Goal: Transaction & Acquisition: Purchase product/service

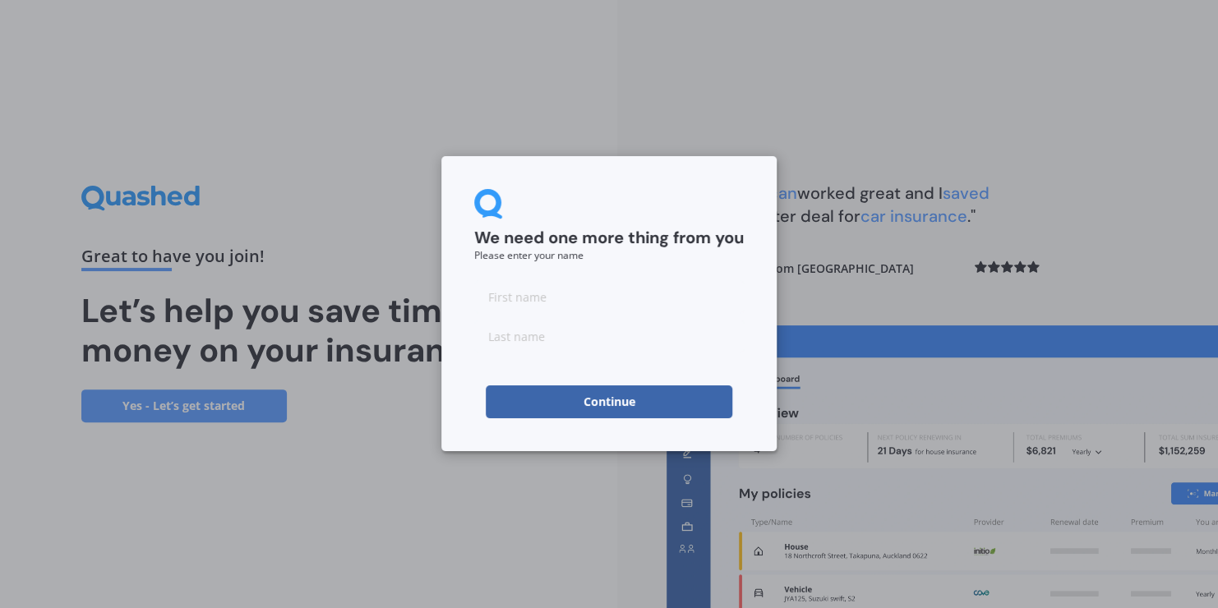
click at [528, 294] on input at bounding box center [609, 296] width 270 height 33
type input "[PERSON_NAME]"
click at [593, 405] on button "Continue" at bounding box center [609, 401] width 247 height 33
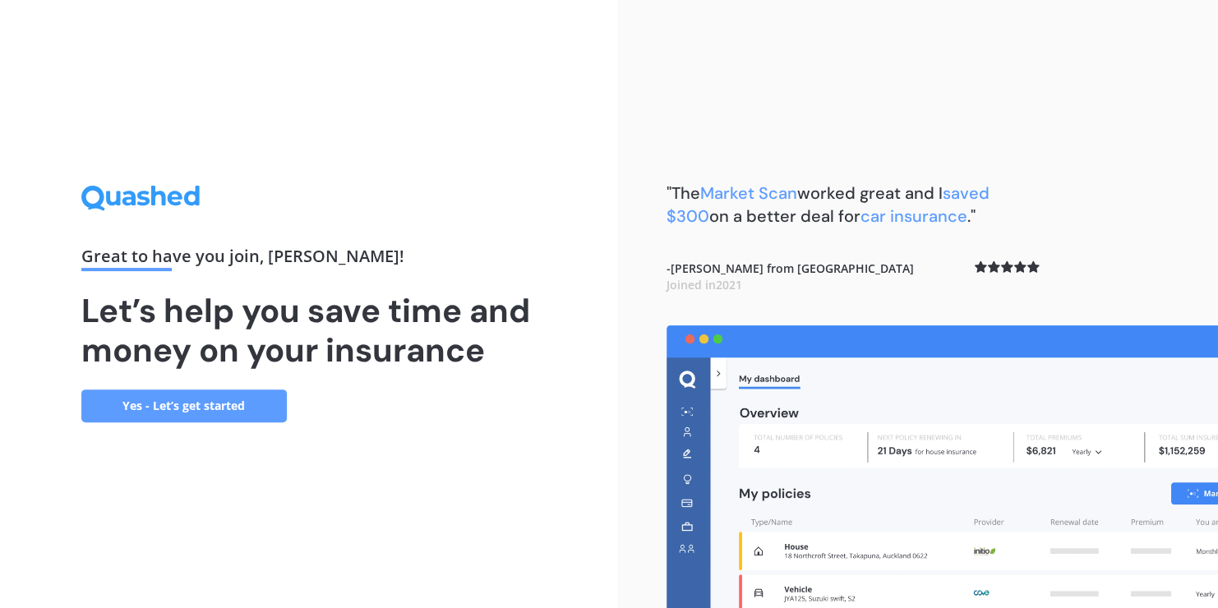
click at [193, 406] on link "Yes - Let’s get started" at bounding box center [183, 406] width 205 height 33
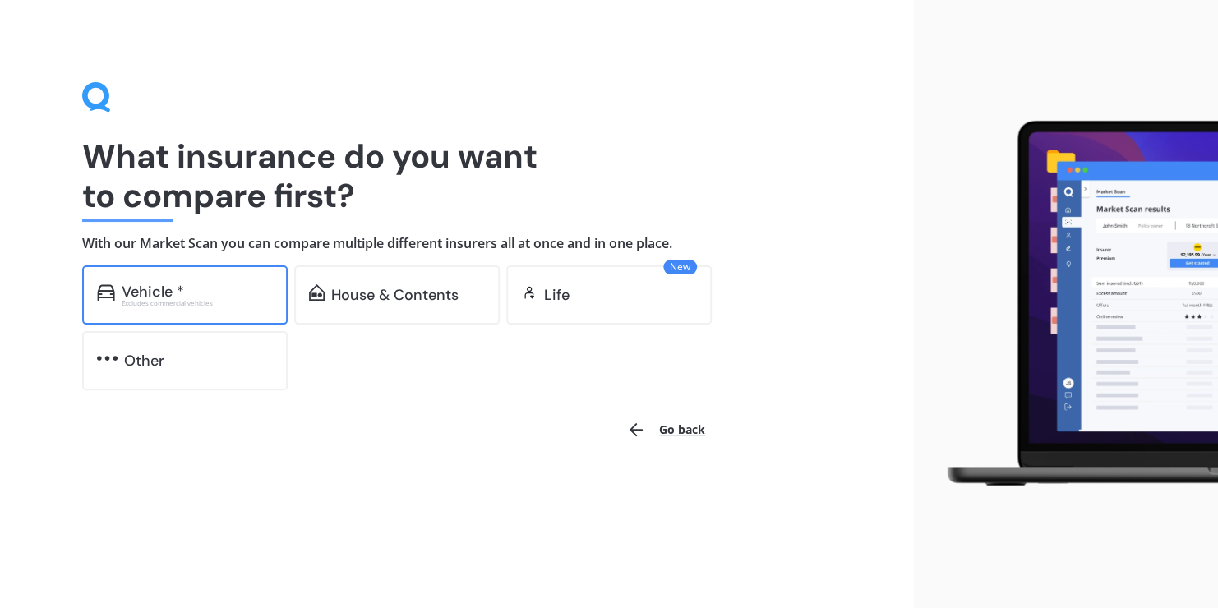
click at [149, 287] on div "Vehicle *" at bounding box center [153, 292] width 62 height 16
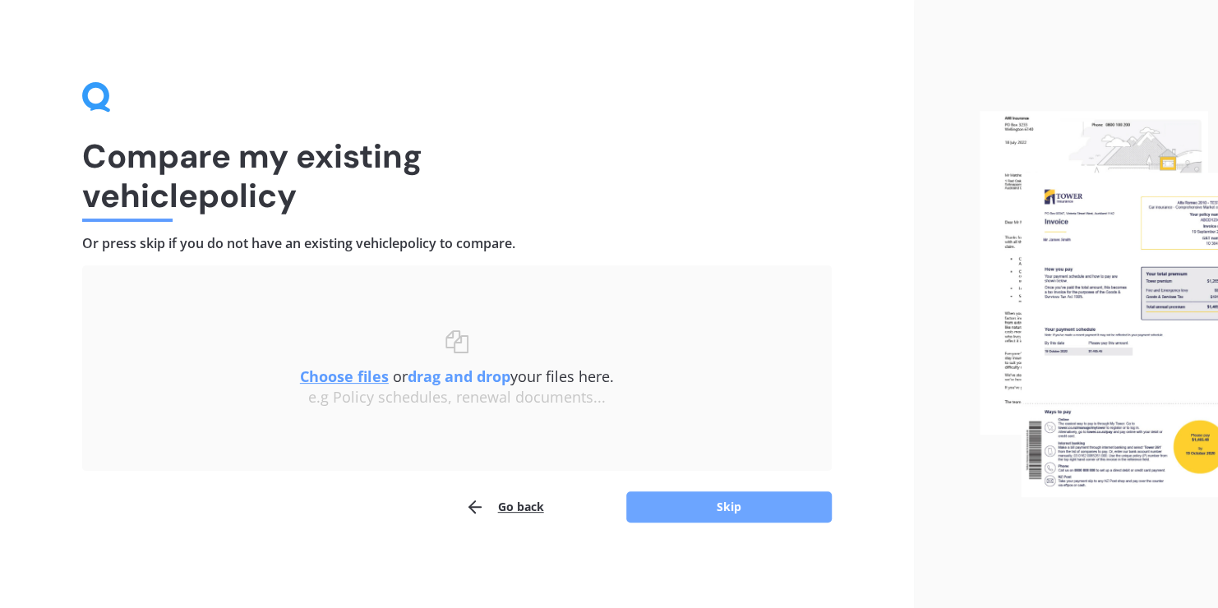
click at [706, 503] on button "Skip" at bounding box center [728, 506] width 205 height 31
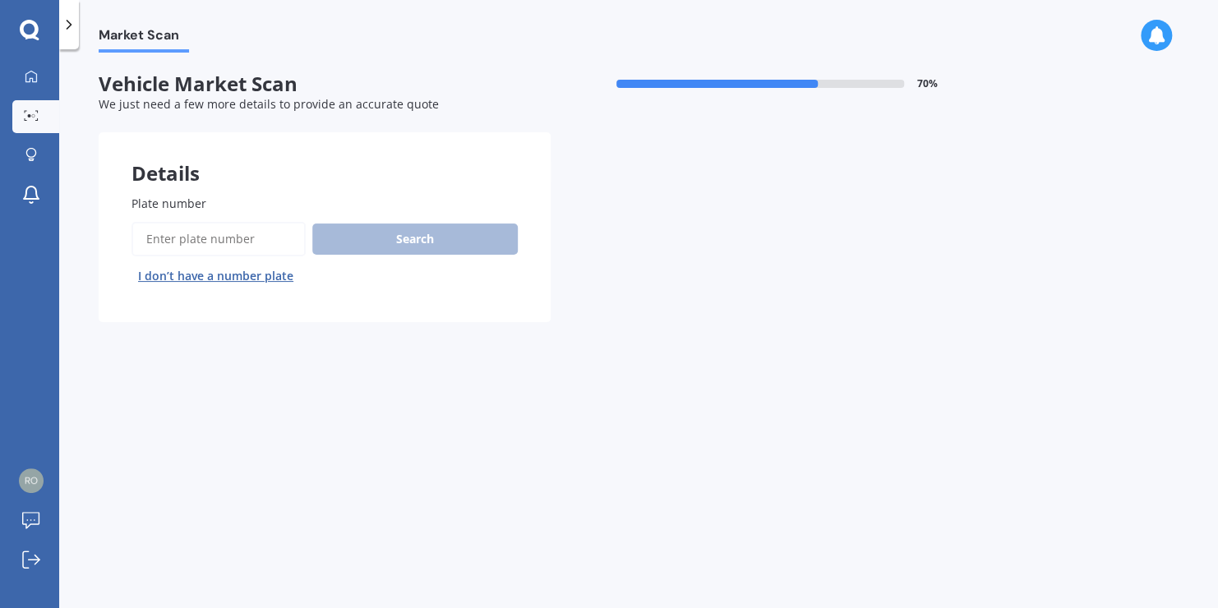
click at [221, 237] on input "Plate number" at bounding box center [218, 239] width 174 height 35
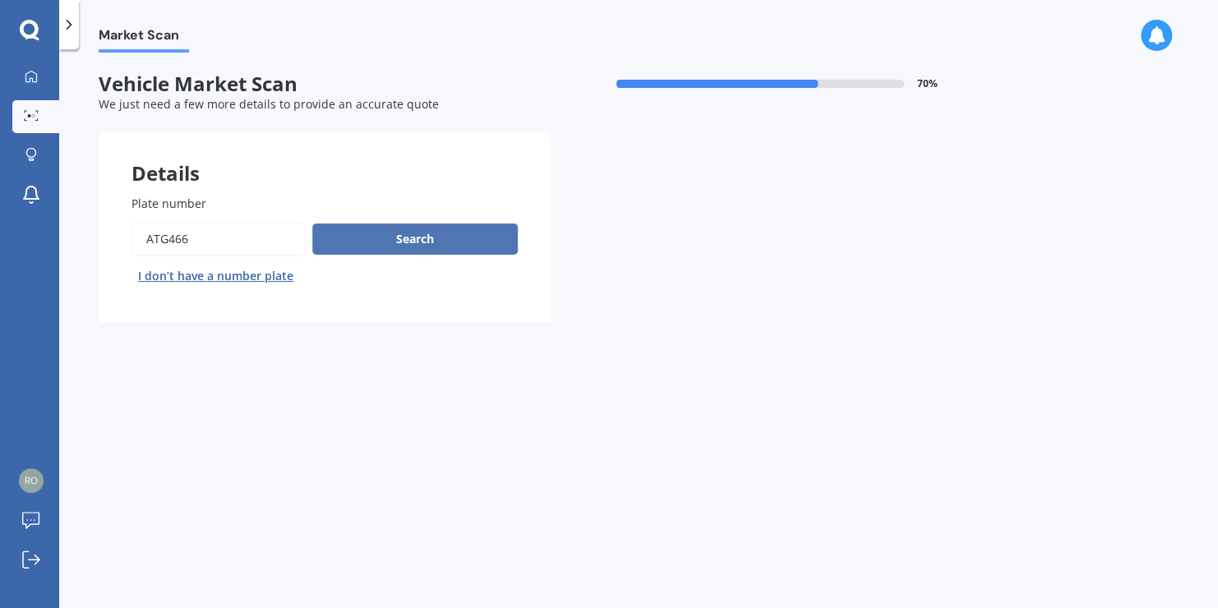
type input "ATG466"
click at [376, 238] on button "Search" at bounding box center [414, 239] width 205 height 31
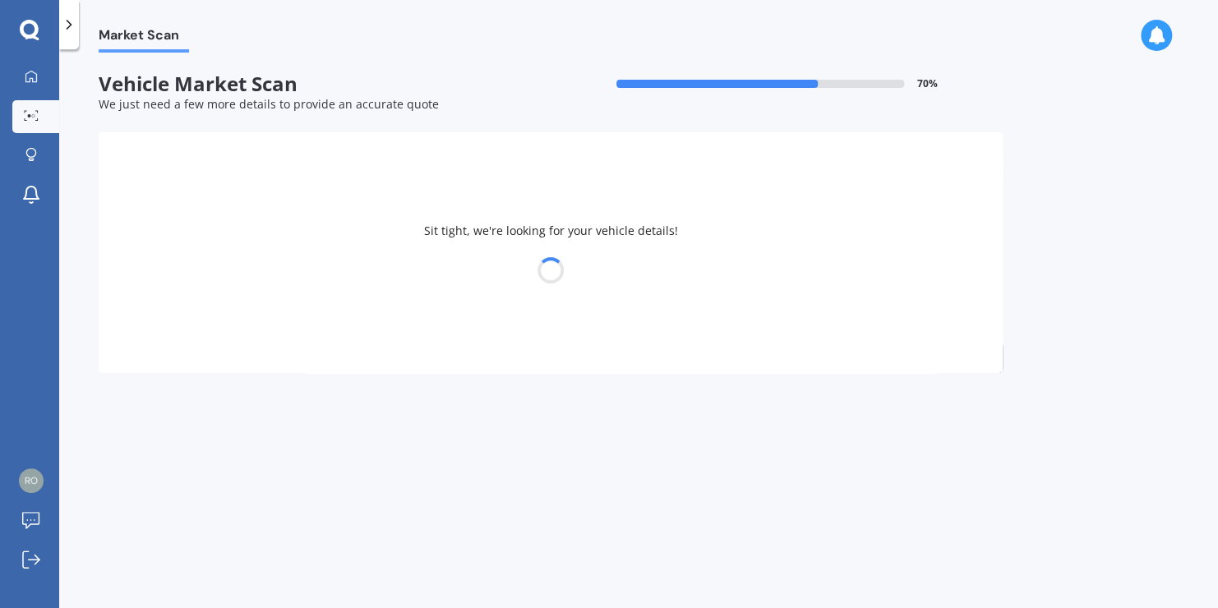
select select "HONDA"
select select "ACCORD"
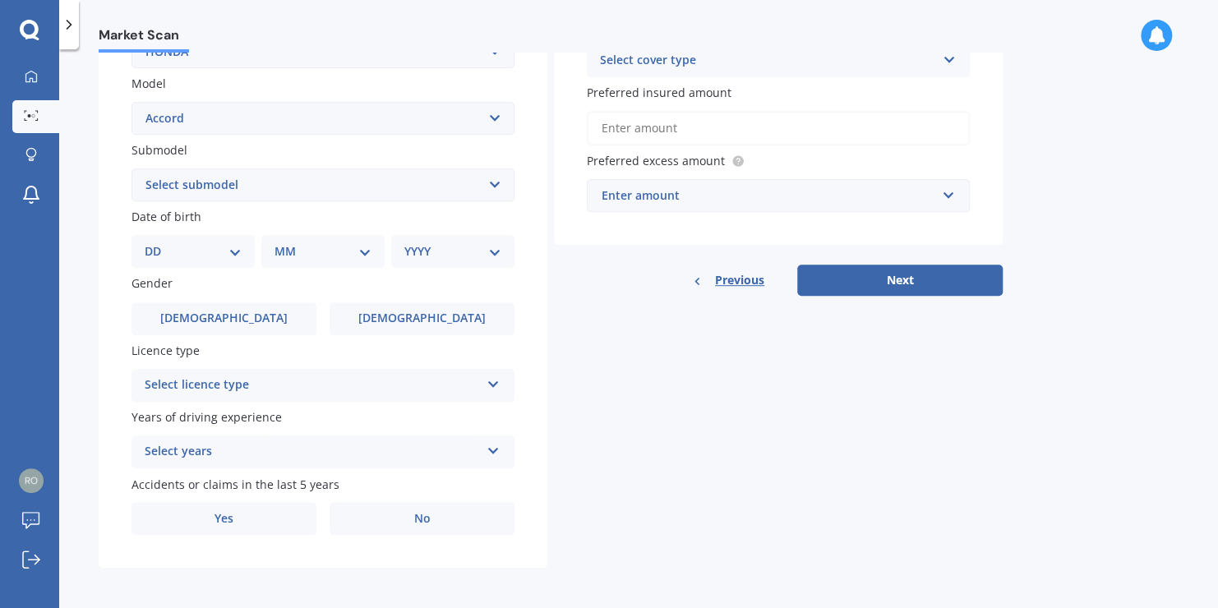
scroll to position [359, 0]
click at [493, 182] on select "Select submodel (all other) 2.2i Euro 2.0 Euro 2.4 Euro 2.4 Tourer Euro R EX EX…" at bounding box center [322, 182] width 383 height 33
select select "LXI"
click at [131, 166] on select "Select submodel (all other) 2.2i Euro 2.0 Euro 2.4 Euro 2.4 Tourer Euro R EX EX…" at bounding box center [322, 182] width 383 height 33
click at [493, 184] on select "Select submodel (all other) 2.2i Euro 2.0 Euro 2.4 Euro 2.4 Tourer Euro R EX EX…" at bounding box center [322, 182] width 383 height 33
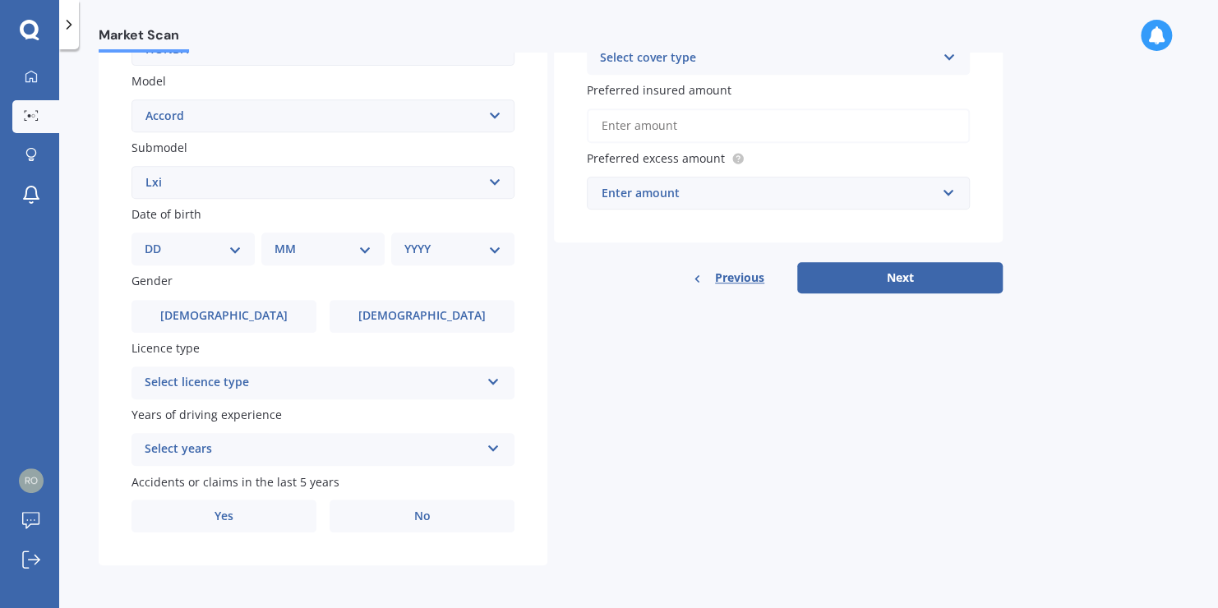
click at [131, 166] on select "Select submodel (all other) 2.2i Euro 2.0 Euro 2.4 Euro 2.4 Tourer Euro R EX EX…" at bounding box center [322, 182] width 383 height 33
click at [233, 245] on select "DD 01 02 03 04 05 06 07 08 09 10 11 12 13 14 15 16 17 18 19 20 21 22 23 24 25 2…" at bounding box center [193, 249] width 97 height 18
select select "11"
click at [158, 240] on select "DD 01 02 03 04 05 06 07 08 09 10 11 12 13 14 15 16 17 18 19 20 21 22 23 24 25 2…" at bounding box center [193, 249] width 97 height 18
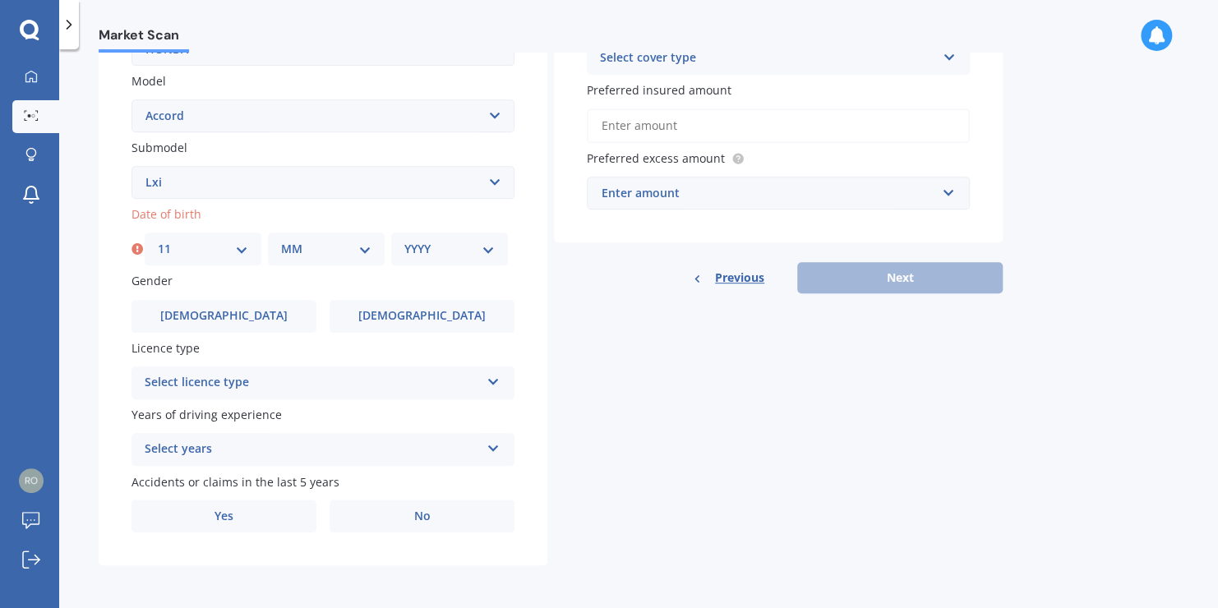
click at [367, 247] on select "MM 01 02 03 04 05 06 07 08 09 10 11 12" at bounding box center [326, 249] width 90 height 18
select select "11"
click at [281, 240] on select "MM 01 02 03 04 05 06 07 08 09 10 11 12" at bounding box center [326, 249] width 90 height 18
click at [484, 246] on select "YYYY 2025 2024 2023 2022 2021 2020 2019 2018 2017 2016 2015 2014 2013 2012 2011…" at bounding box center [449, 249] width 90 height 18
select select "2001"
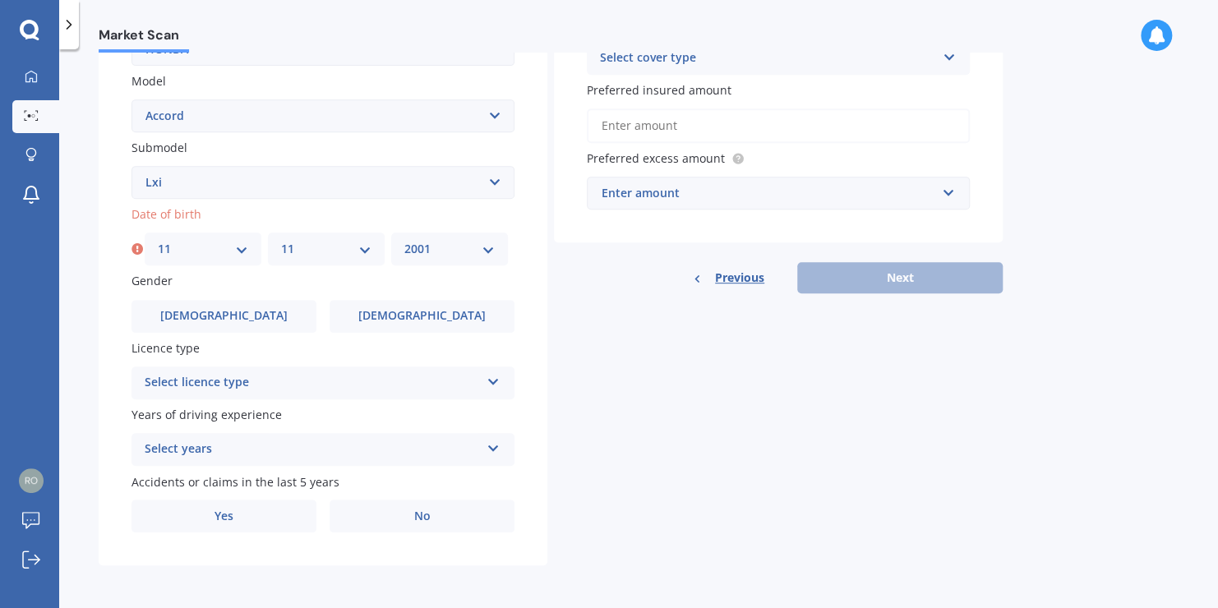
click at [404, 240] on select "YYYY 2025 2024 2023 2022 2021 2020 2019 2018 2017 2016 2015 2014 2013 2012 2011…" at bounding box center [449, 249] width 90 height 18
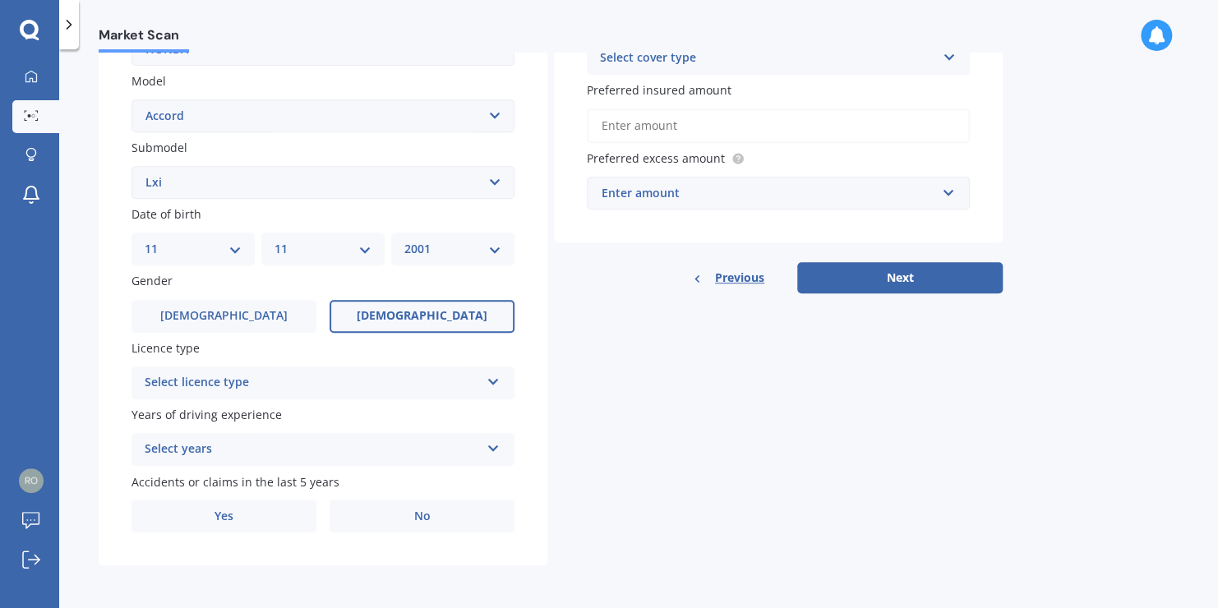
click at [406, 314] on span "[DEMOGRAPHIC_DATA]" at bounding box center [422, 316] width 131 height 14
click at [0, 0] on input "[DEMOGRAPHIC_DATA]" at bounding box center [0, 0] width 0 height 0
click at [496, 381] on icon at bounding box center [493, 379] width 14 height 12
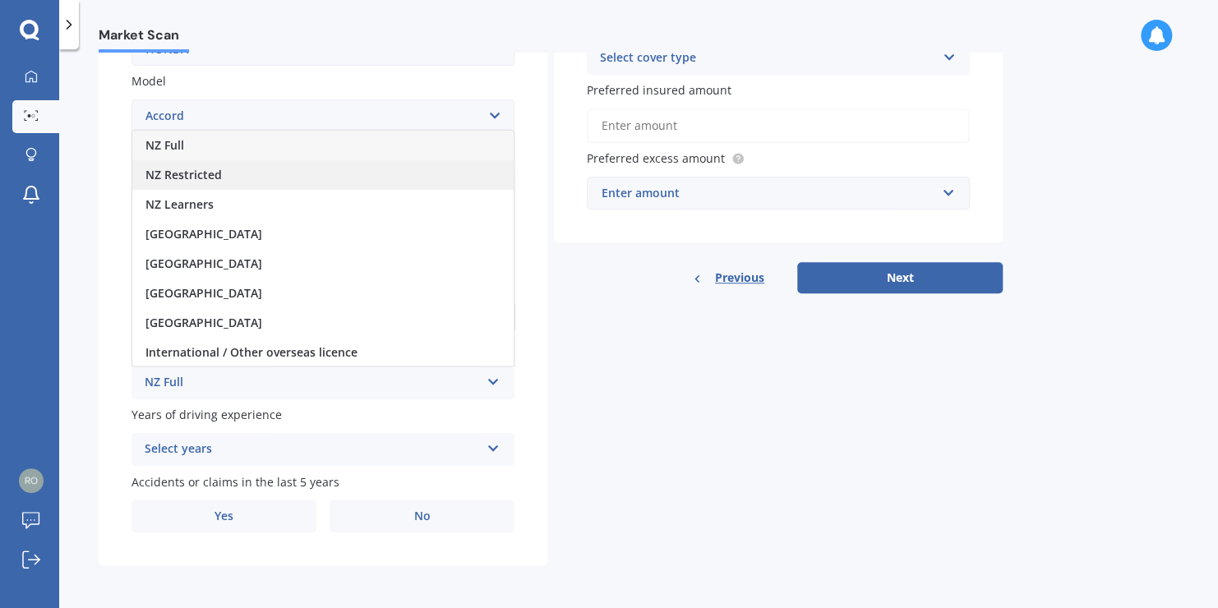
click at [226, 181] on div "NZ Restricted" at bounding box center [322, 175] width 381 height 30
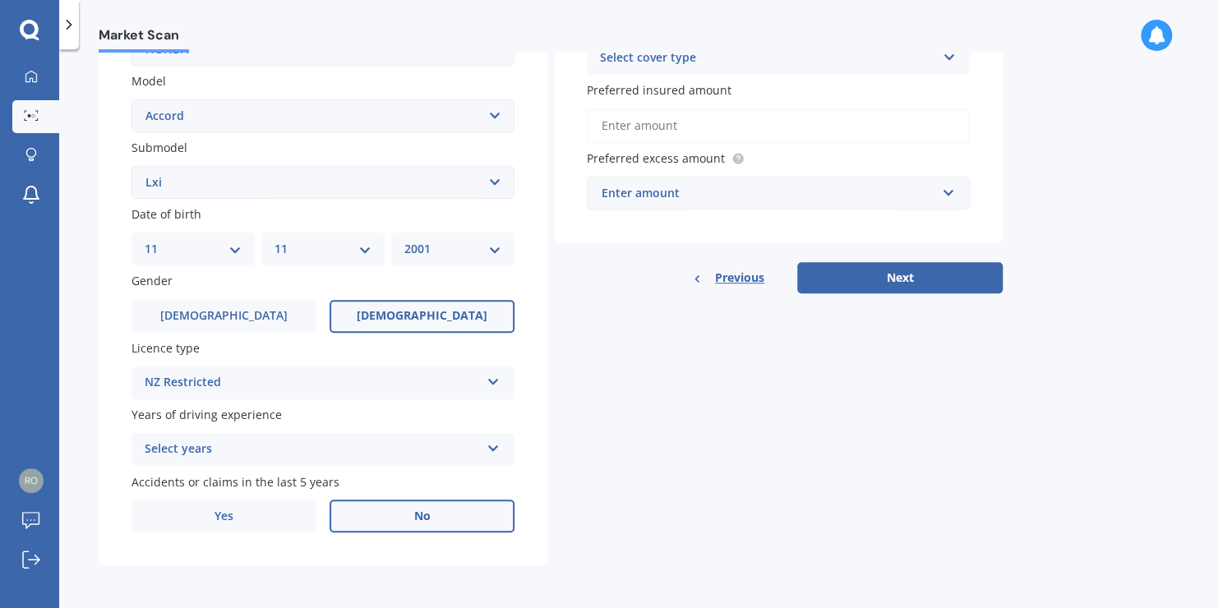
click at [431, 521] on label "No" at bounding box center [422, 516] width 185 height 33
click at [0, 0] on input "No" at bounding box center [0, 0] width 0 height 0
click at [498, 444] on icon at bounding box center [493, 446] width 14 height 12
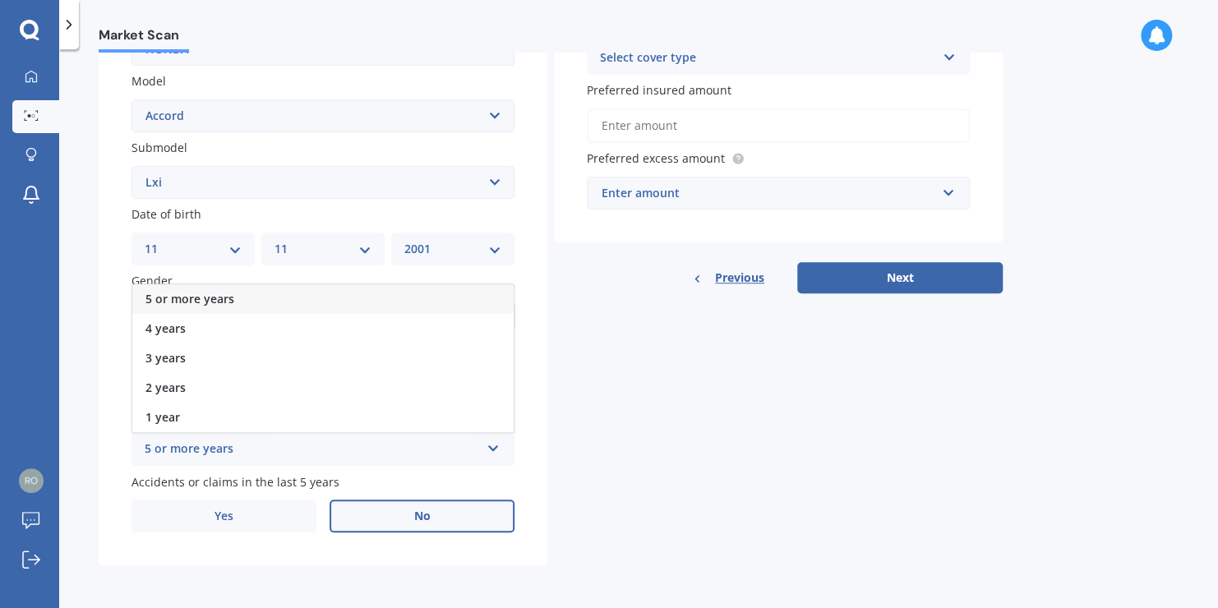
click at [244, 307] on div "5 or more years" at bounding box center [322, 299] width 381 height 30
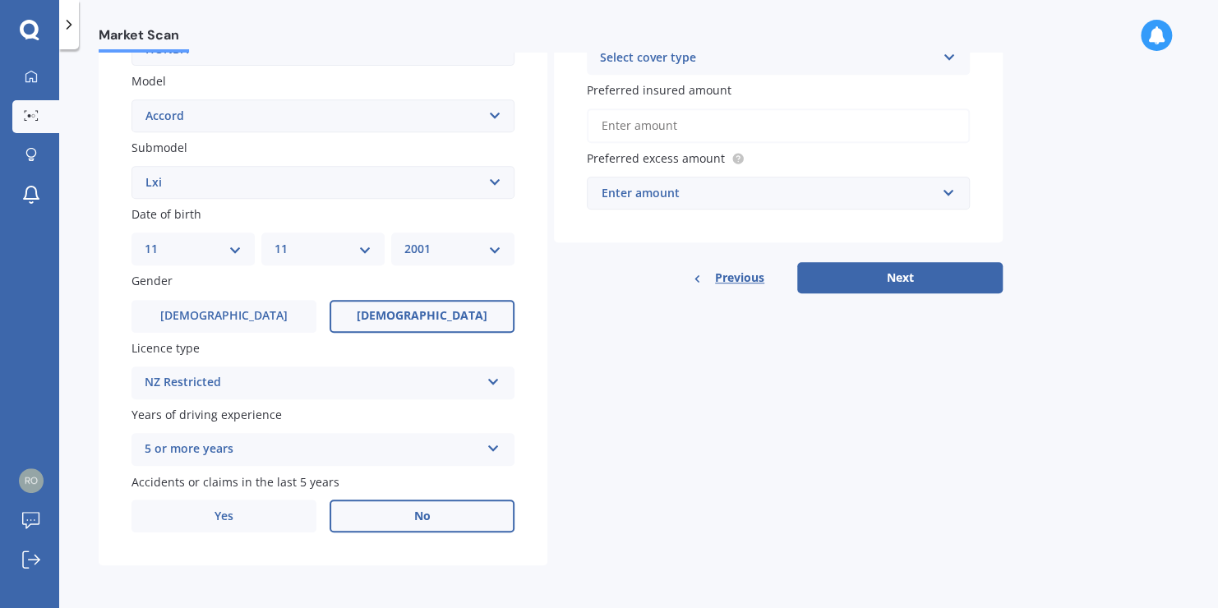
click at [426, 516] on span "No" at bounding box center [422, 517] width 16 height 14
click at [0, 0] on input "No" at bounding box center [0, 0] width 0 height 0
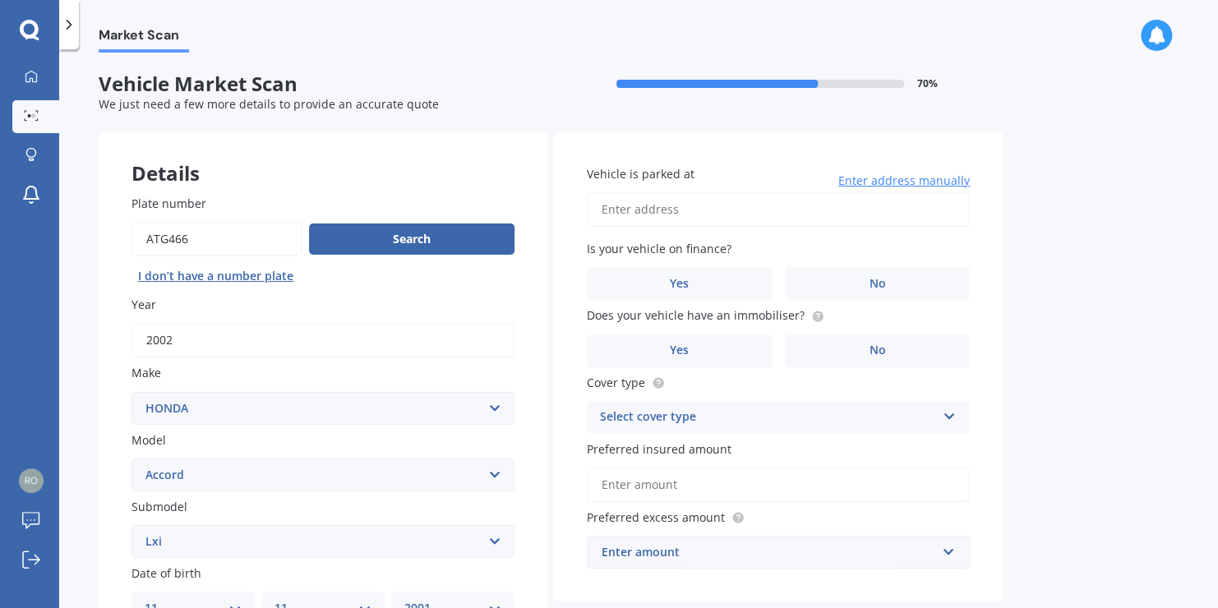
click at [690, 207] on input "Vehicle is parked at" at bounding box center [778, 209] width 383 height 35
type input "T"
type input "[STREET_ADDRESS][PERSON_NAME]"
click at [878, 280] on span "No" at bounding box center [877, 284] width 16 height 14
click at [0, 0] on input "No" at bounding box center [0, 0] width 0 height 0
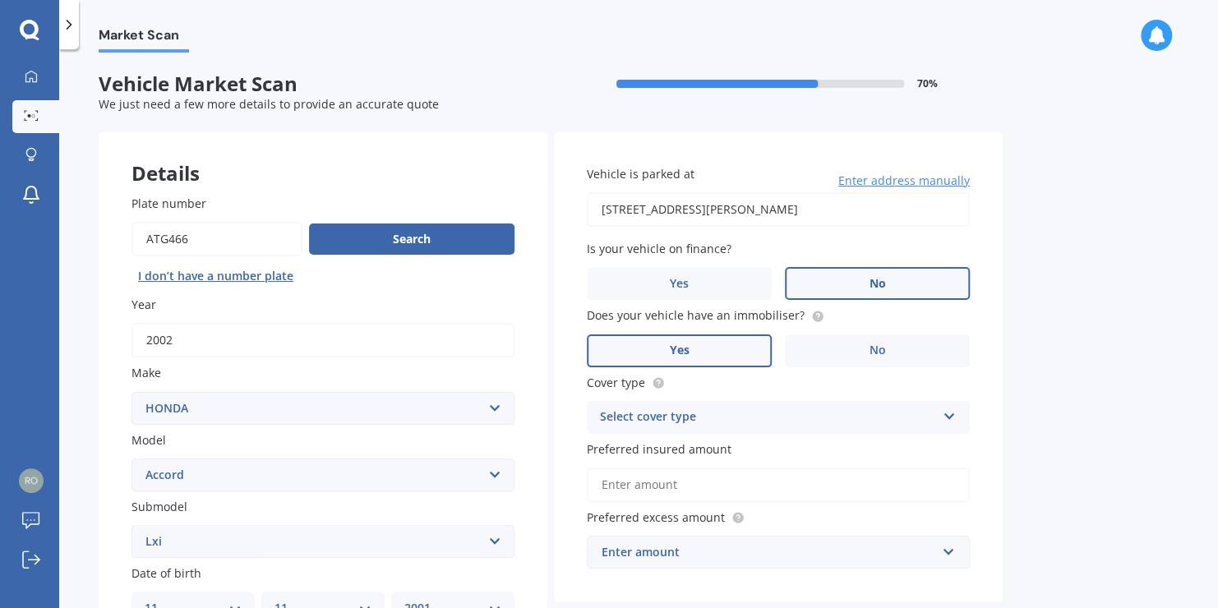
click at [699, 348] on label "Yes" at bounding box center [679, 350] width 185 height 33
click at [0, 0] on input "Yes" at bounding box center [0, 0] width 0 height 0
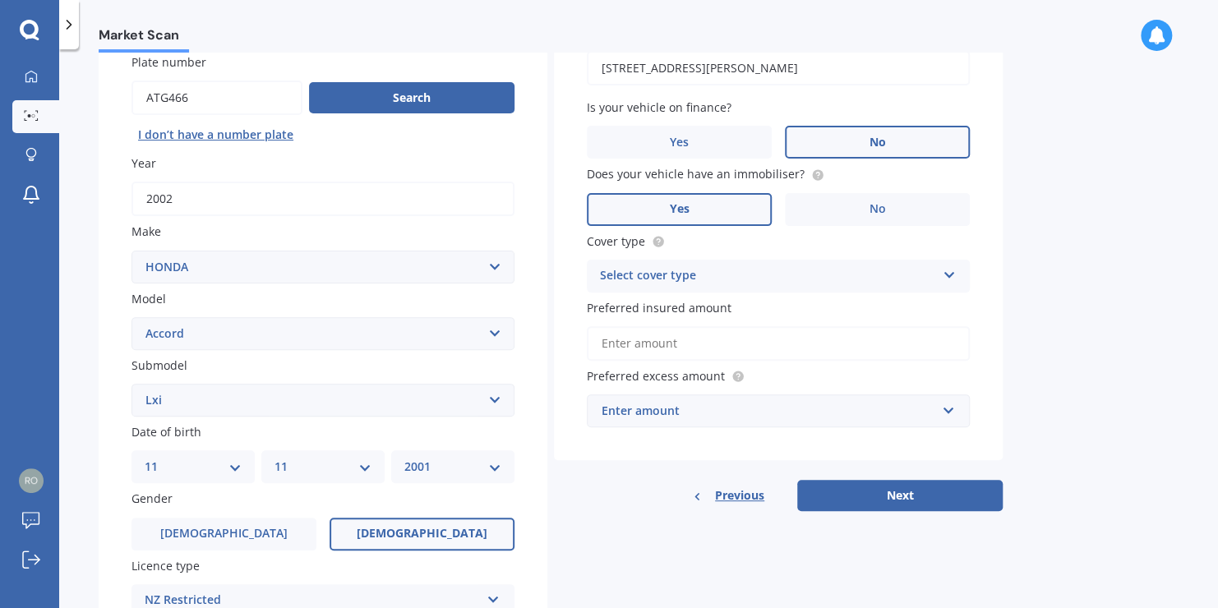
scroll to position [145, 0]
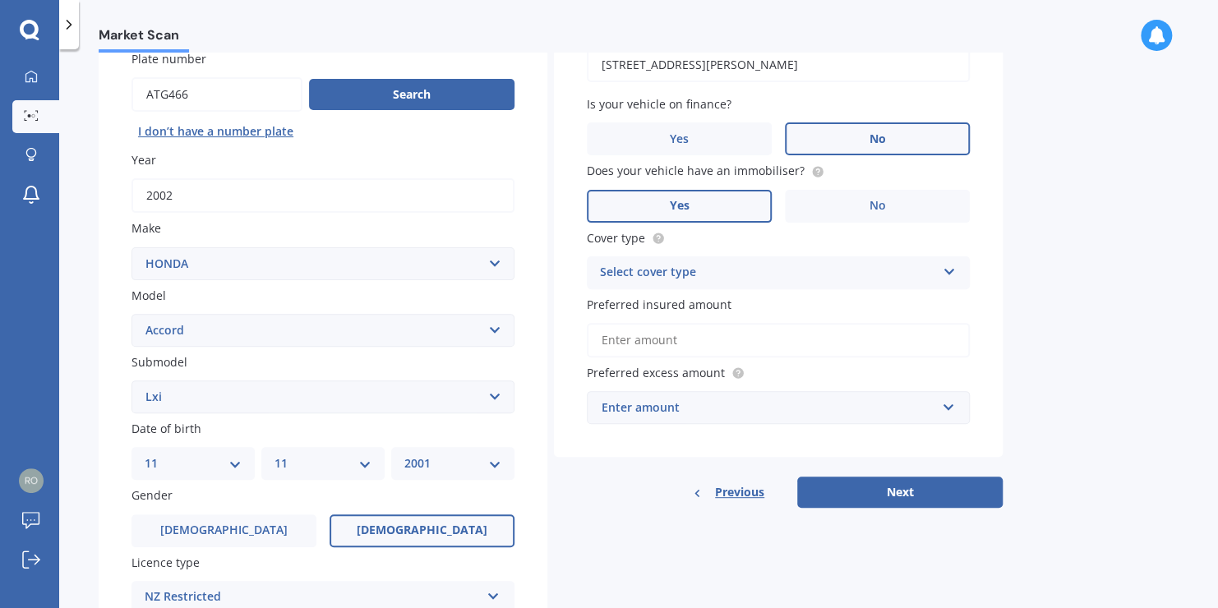
click at [946, 270] on icon at bounding box center [949, 269] width 14 height 12
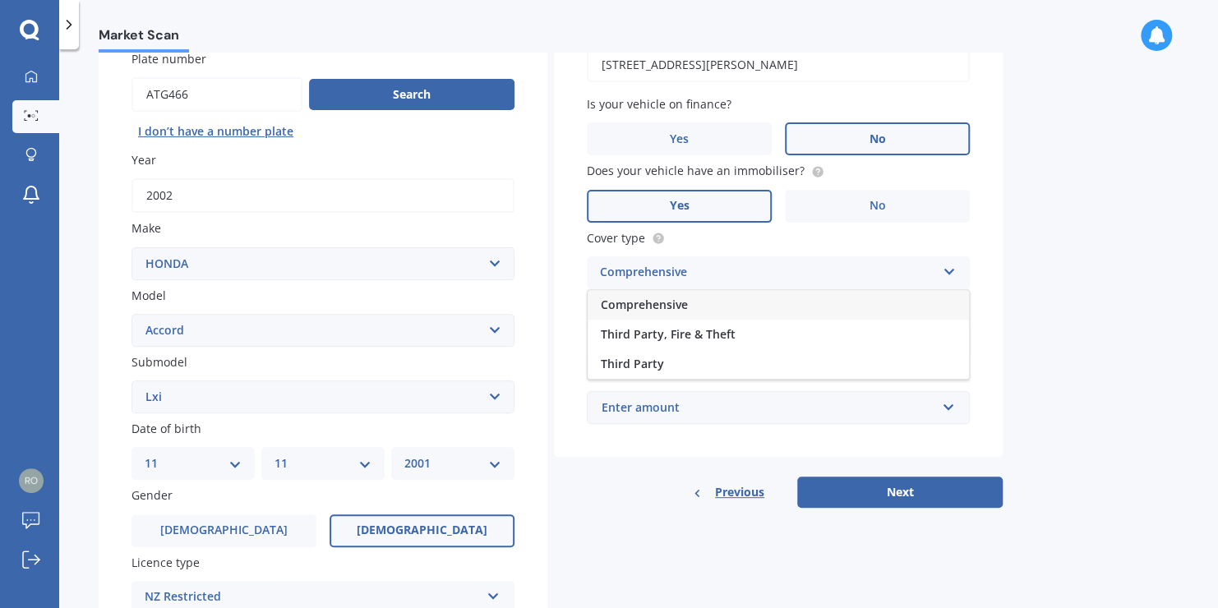
click at [669, 306] on span "Comprehensive" at bounding box center [644, 305] width 87 height 16
click at [668, 339] on input "Preferred insured amount" at bounding box center [778, 340] width 383 height 35
click at [625, 330] on input "Preferred insured amount" at bounding box center [778, 340] width 383 height 35
click at [903, 381] on div "Preferred excess amount Enter amount $100 $400 $500 $750 $1,000 $1,500 $2,000" at bounding box center [778, 394] width 383 height 60
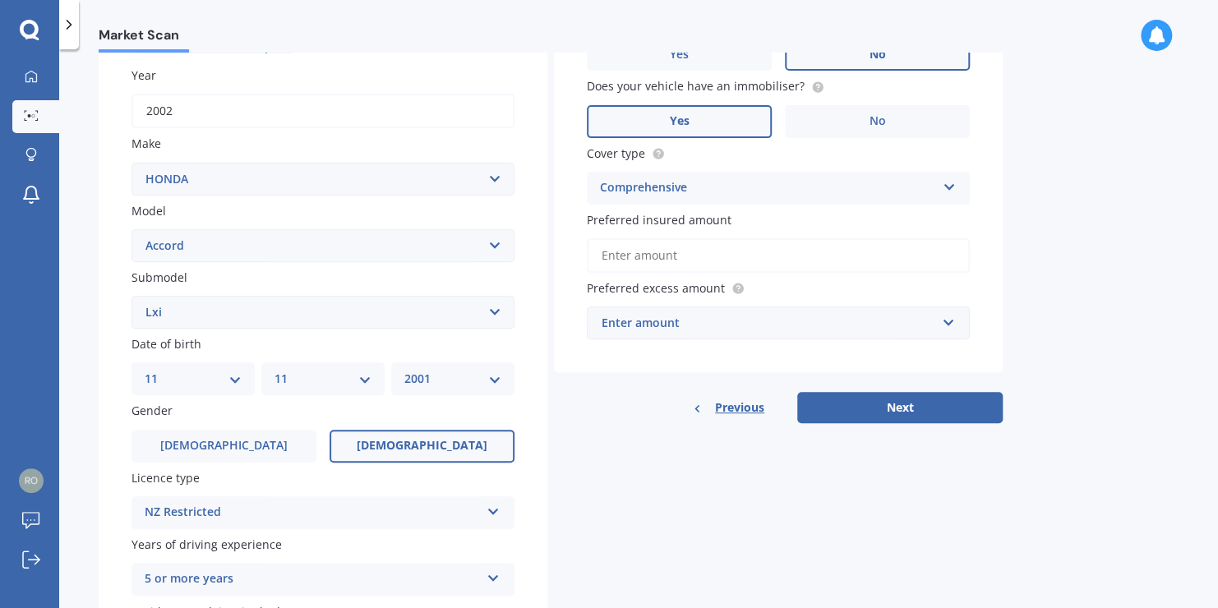
scroll to position [233, 0]
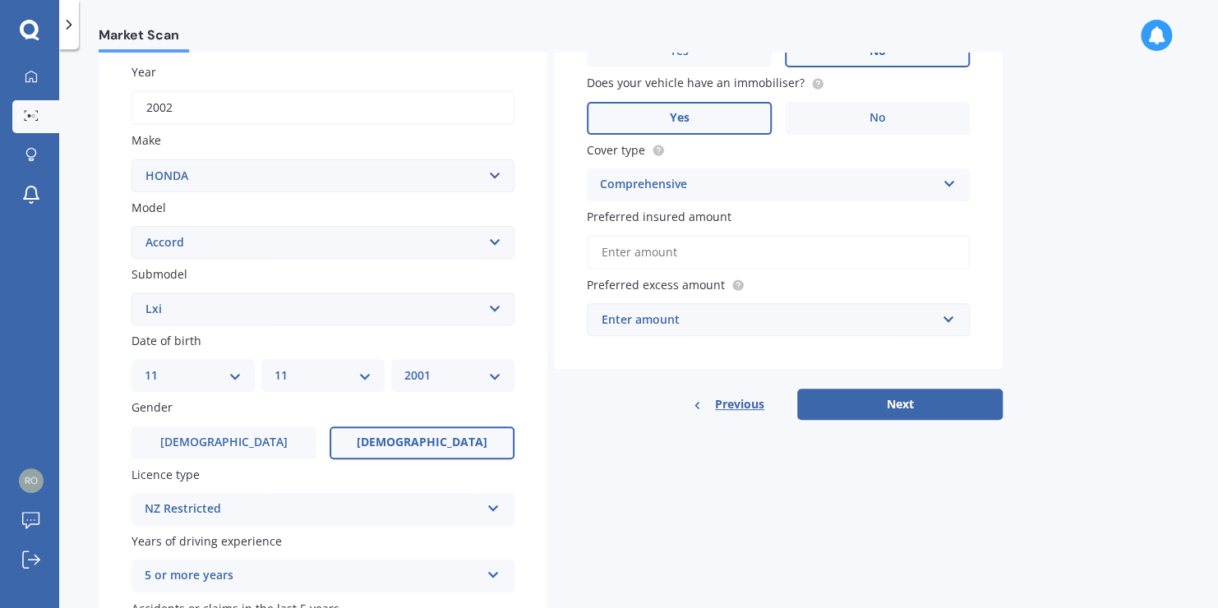
click at [641, 249] on input "Preferred insured amount" at bounding box center [778, 252] width 383 height 35
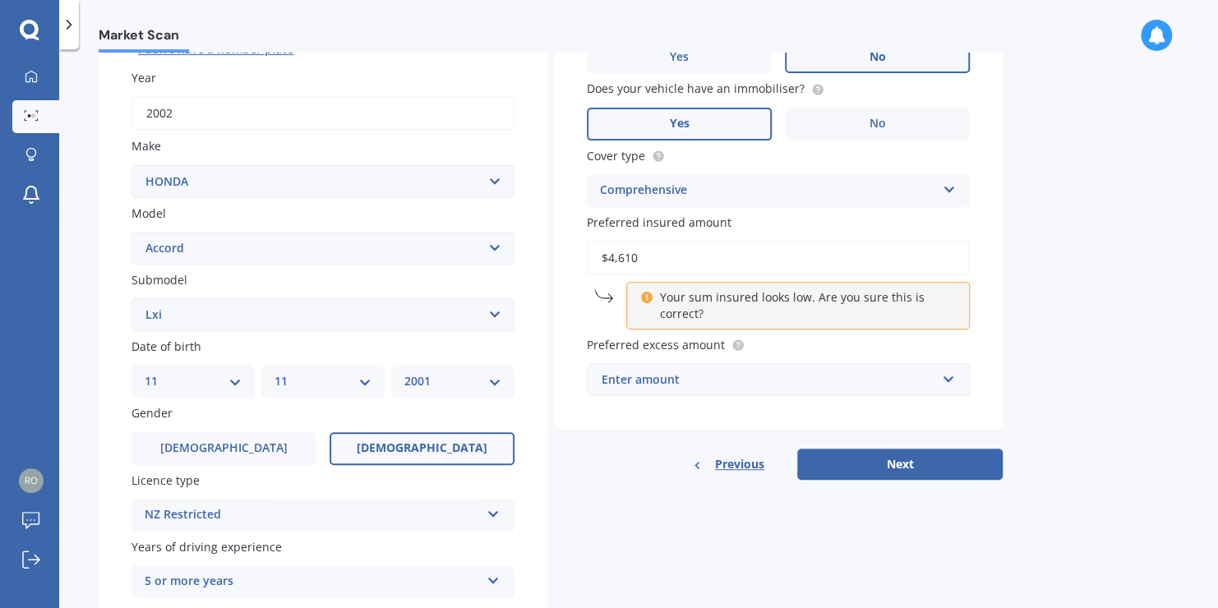
type input "$4,610"
click at [661, 302] on p "Your sum insured looks low. Are you sure this is correct?" at bounding box center [804, 305] width 290 height 33
click at [647, 295] on icon at bounding box center [646, 295] width 12 height 12
click at [649, 296] on icon at bounding box center [646, 295] width 12 height 12
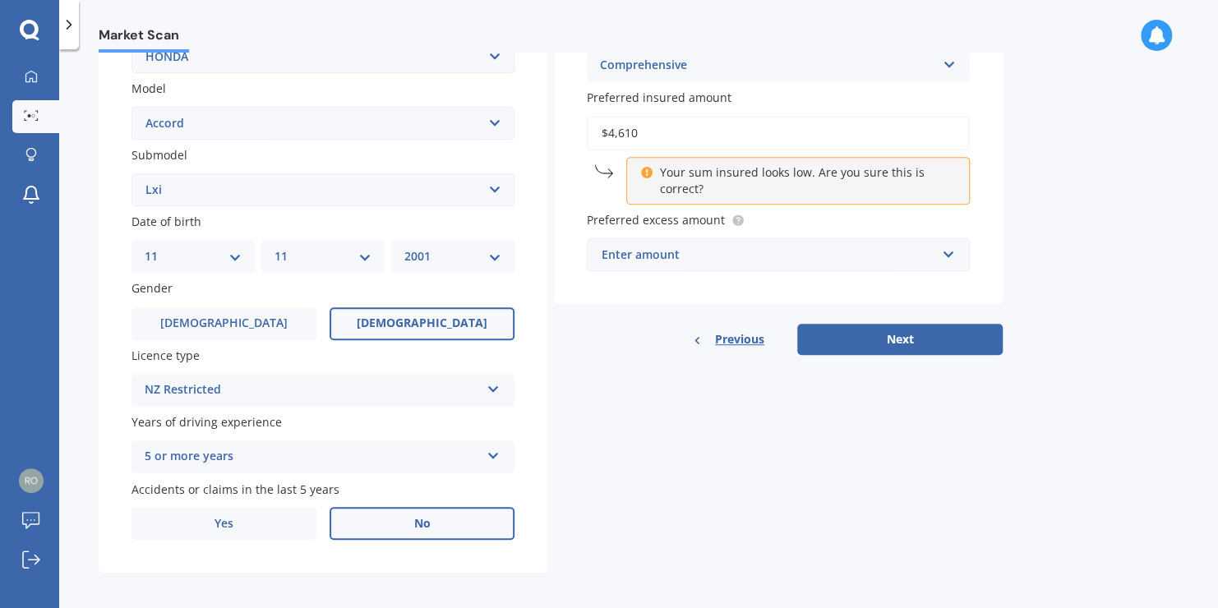
scroll to position [359, 0]
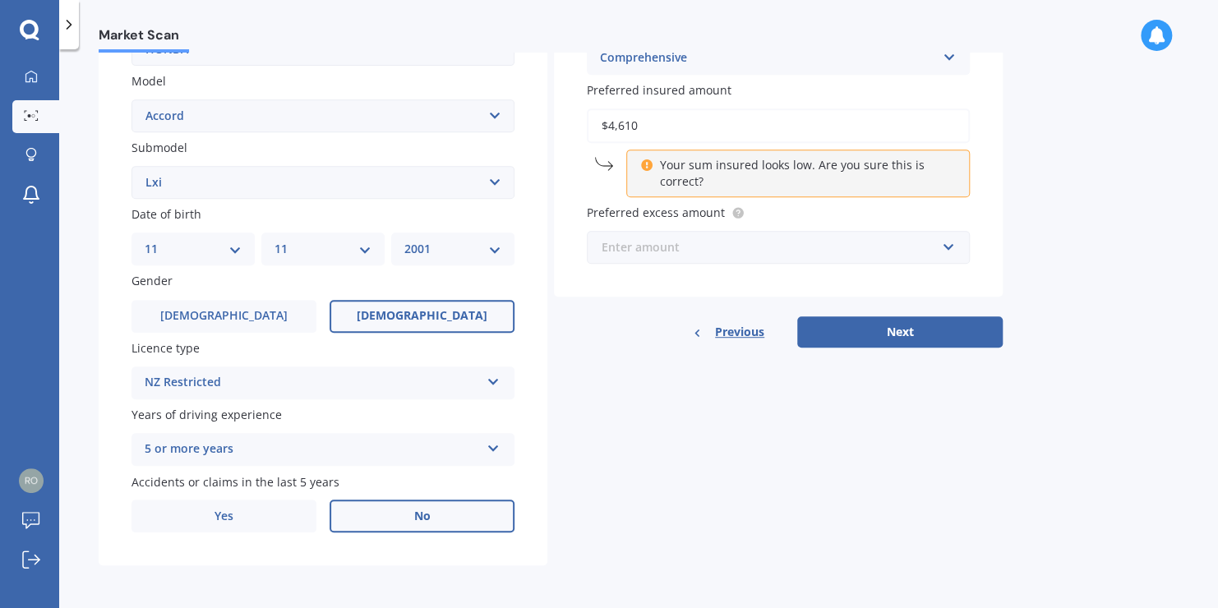
click at [948, 247] on input "text" at bounding box center [772, 247] width 368 height 31
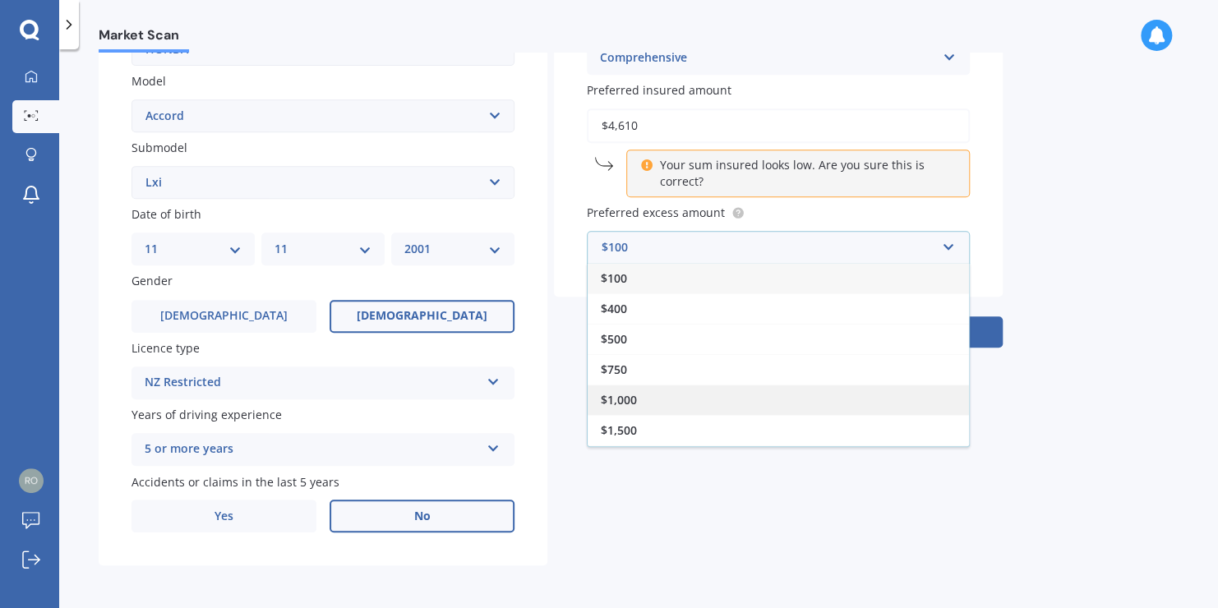
click at [622, 401] on span "$1,000" at bounding box center [619, 400] width 36 height 16
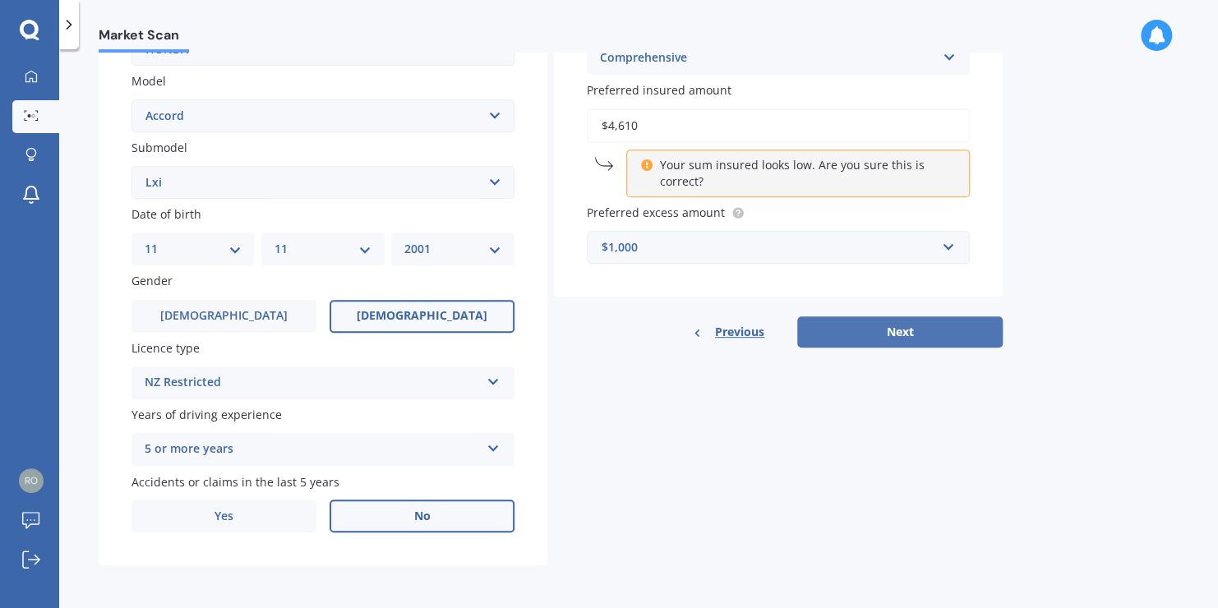
click at [927, 333] on button "Next" at bounding box center [899, 331] width 205 height 31
select select "11"
select select "2001"
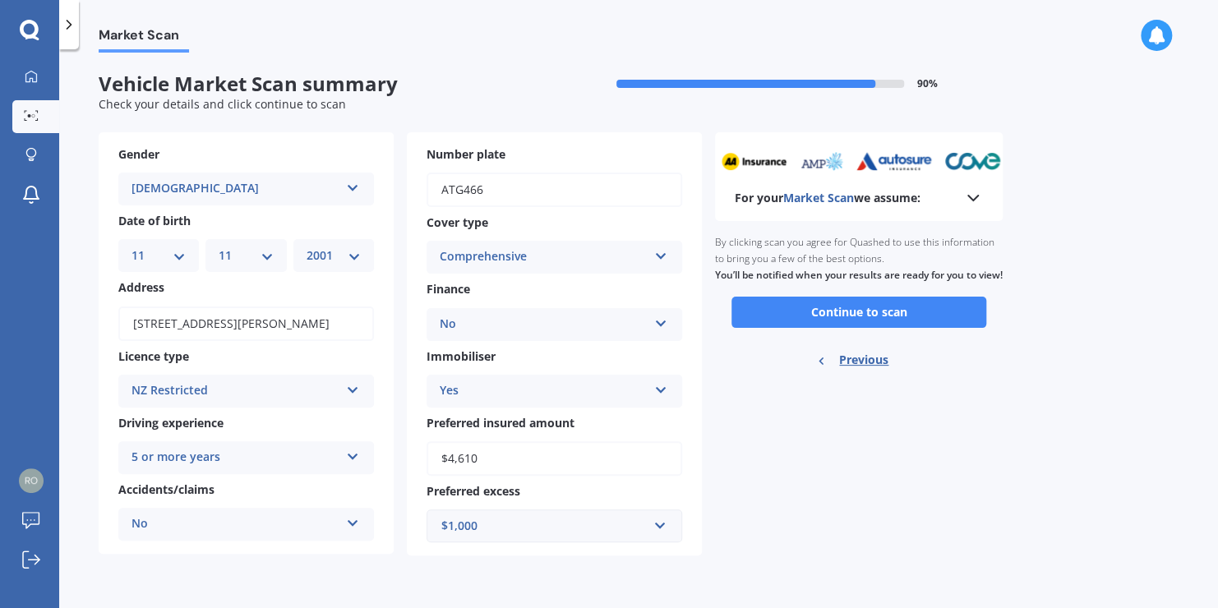
scroll to position [0, 0]
click at [889, 324] on button "Continue to scan" at bounding box center [858, 312] width 255 height 31
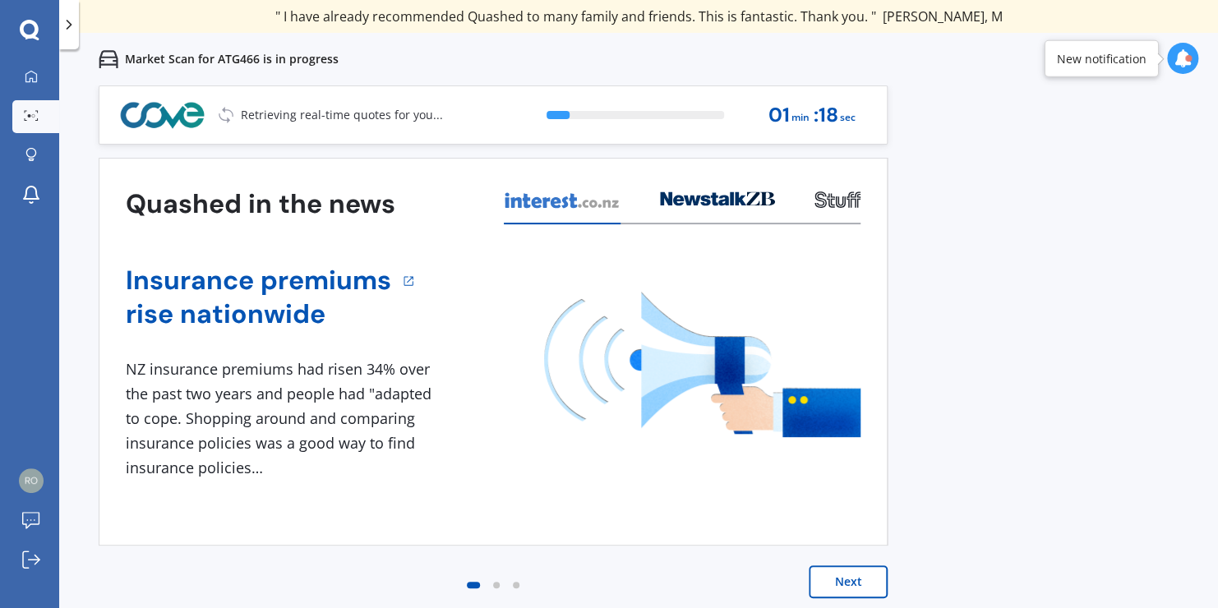
click at [850, 585] on button "Next" at bounding box center [848, 581] width 79 height 33
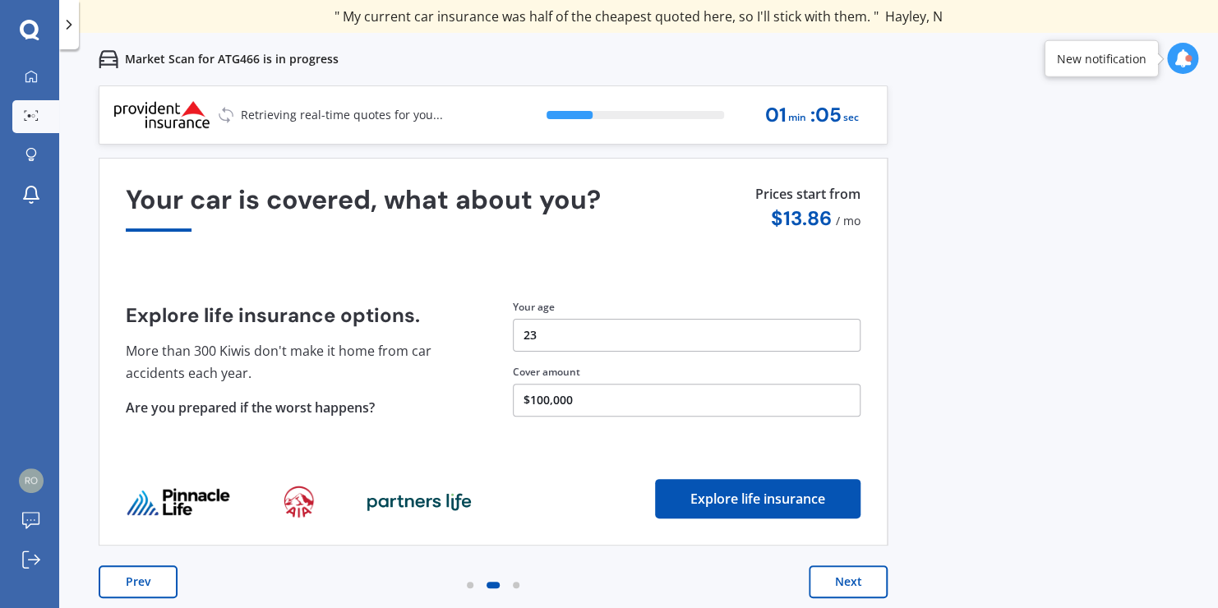
click at [848, 573] on button "Next" at bounding box center [848, 581] width 79 height 33
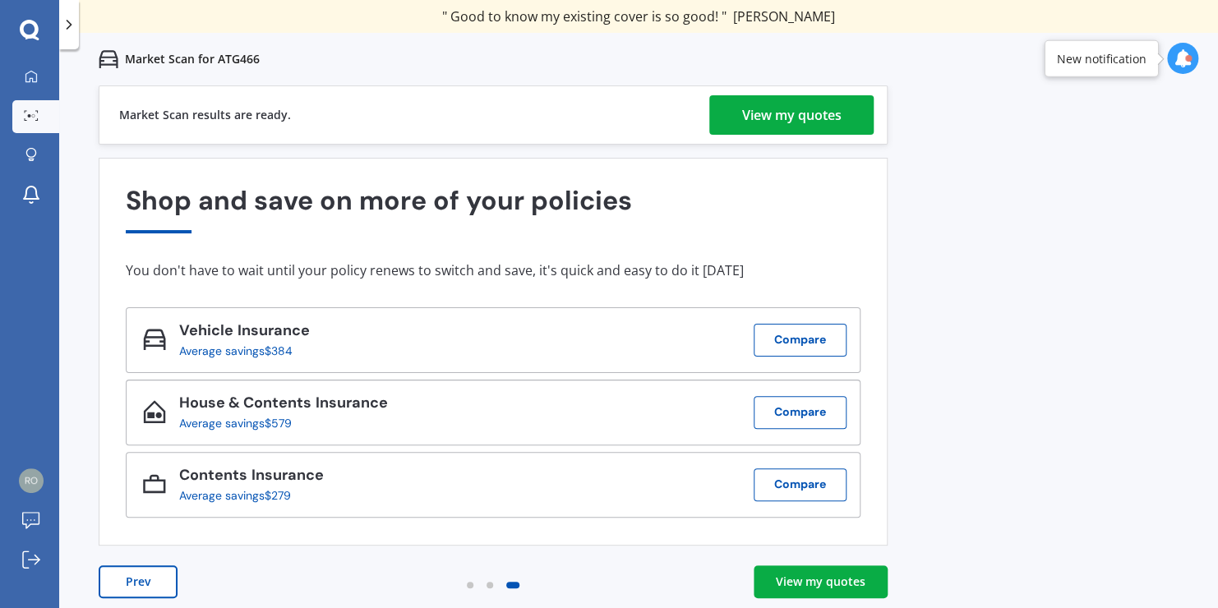
click at [790, 118] on div "View my quotes" at bounding box center [791, 114] width 99 height 39
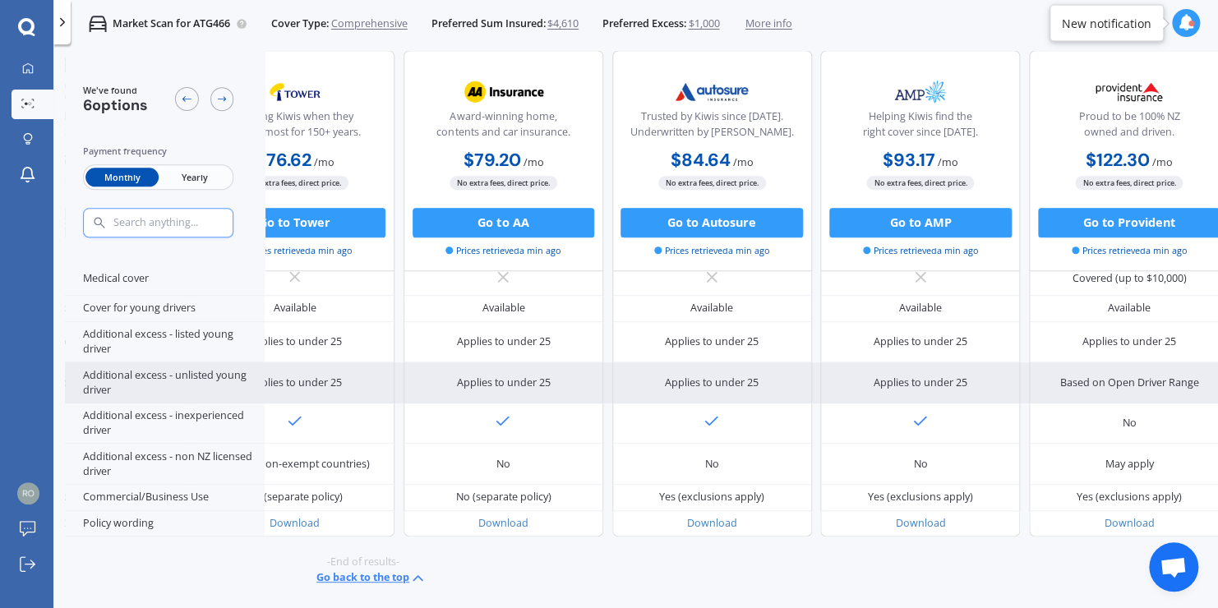
scroll to position [792, 330]
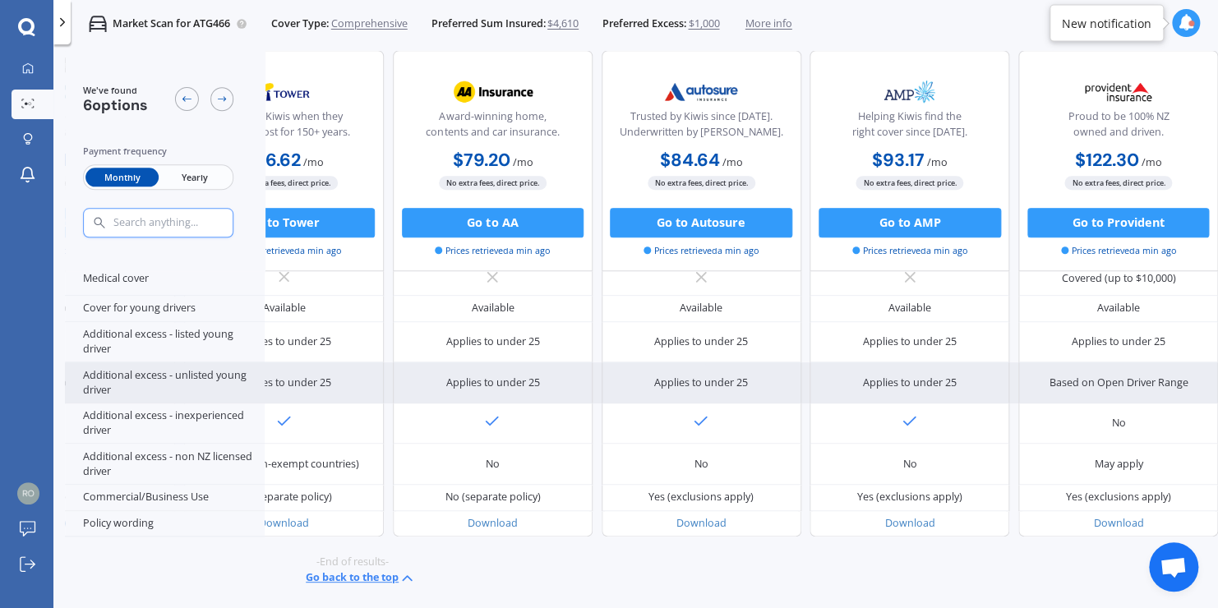
click at [380, 404] on div "No" at bounding box center [596, 423] width 1243 height 41
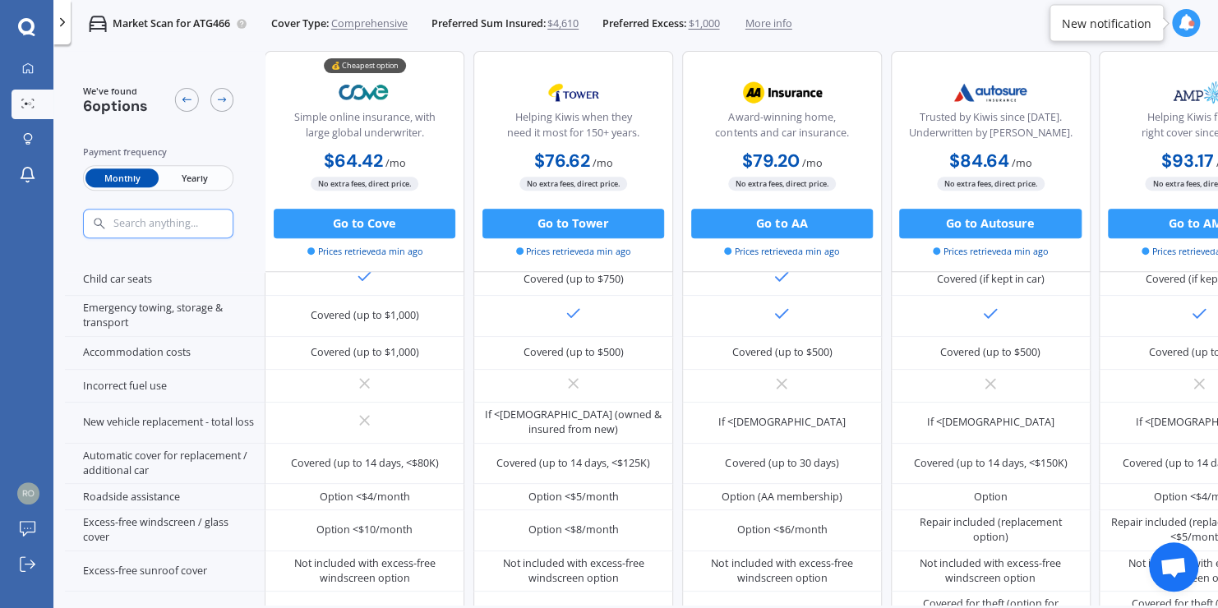
scroll to position [467, 0]
